Goal: Complete application form

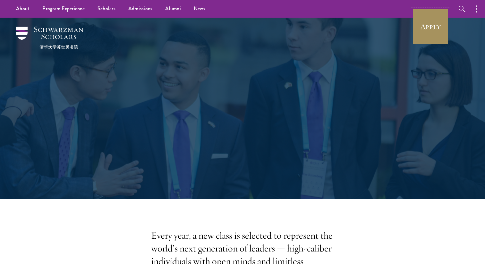
click at [423, 32] on link "Apply" at bounding box center [431, 27] width 36 height 36
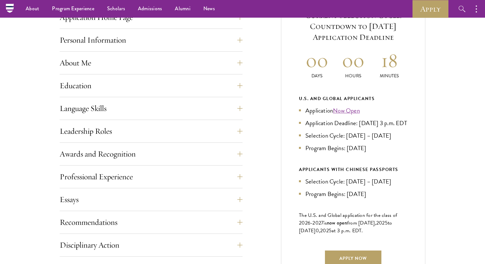
scroll to position [267, 0]
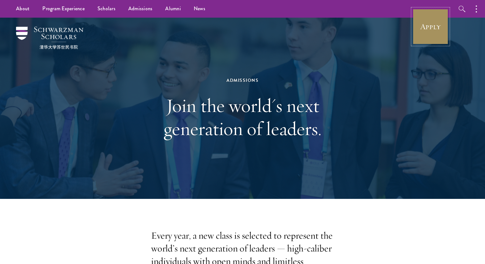
click at [419, 36] on link "Apply" at bounding box center [431, 27] width 36 height 36
